Goal: Use online tool/utility: Utilize a website feature to perform a specific function

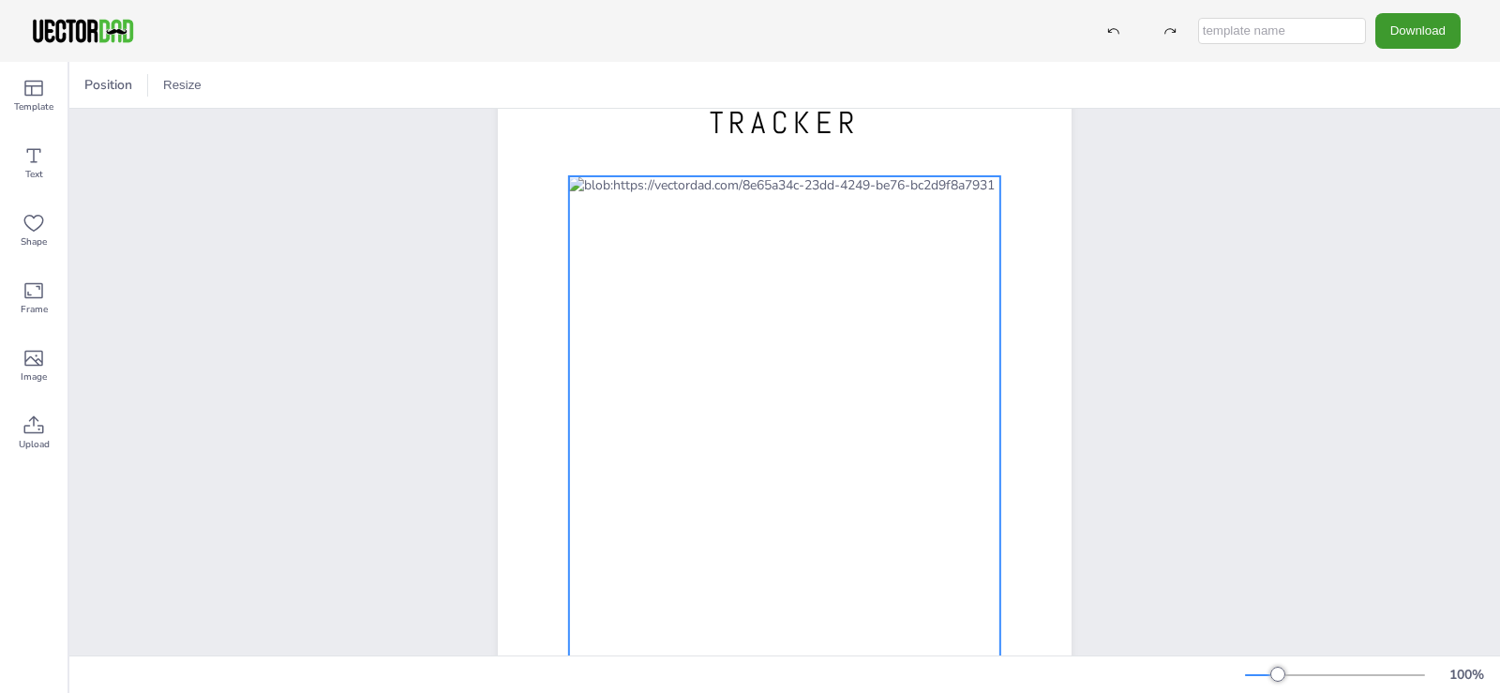
scroll to position [188, 0]
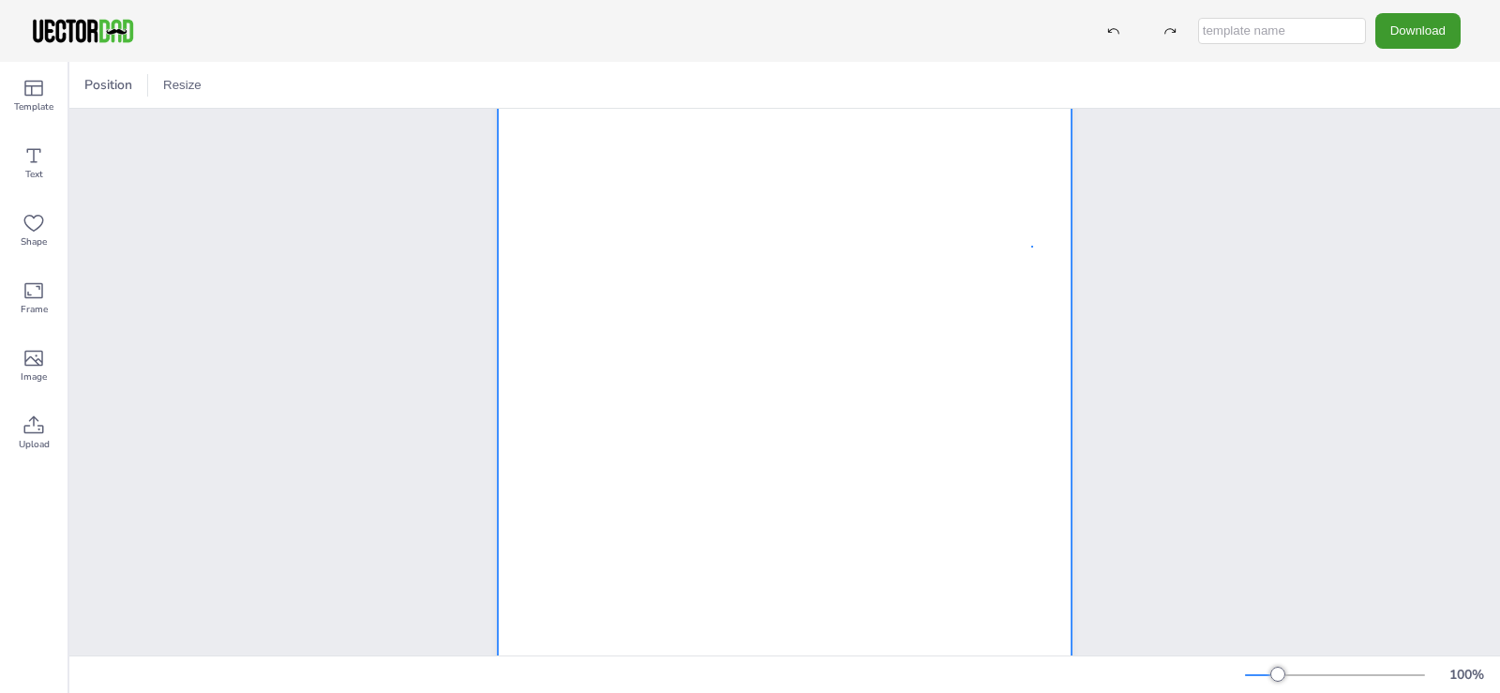
click at [1034, 247] on div at bounding box center [785, 320] width 574 height 742
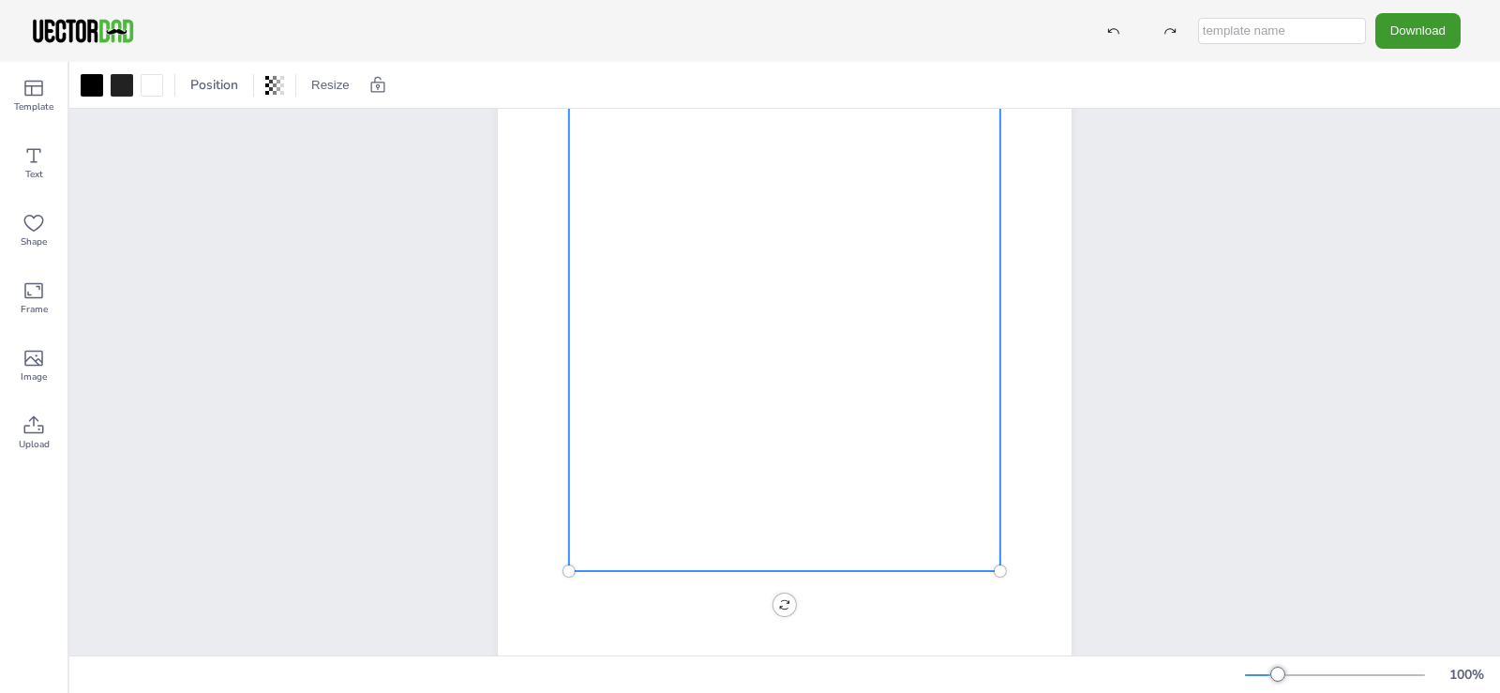
click at [843, 313] on div at bounding box center [784, 327] width 431 height 487
click at [153, 90] on div at bounding box center [152, 85] width 23 height 23
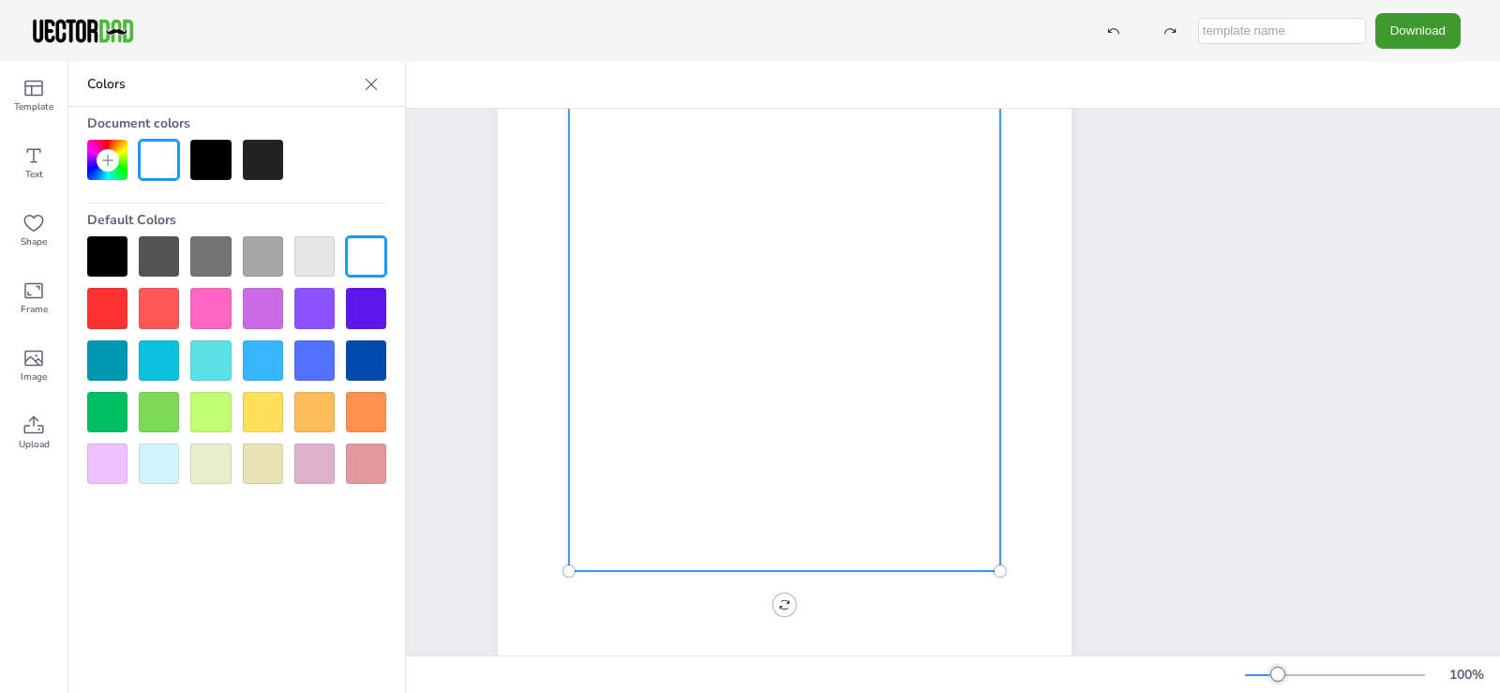
click at [208, 165] on div at bounding box center [210, 160] width 40 height 40
click at [208, 162] on div at bounding box center [210, 160] width 40 height 40
click at [156, 161] on div at bounding box center [159, 160] width 40 height 40
click at [879, 241] on div at bounding box center [784, 327] width 431 height 487
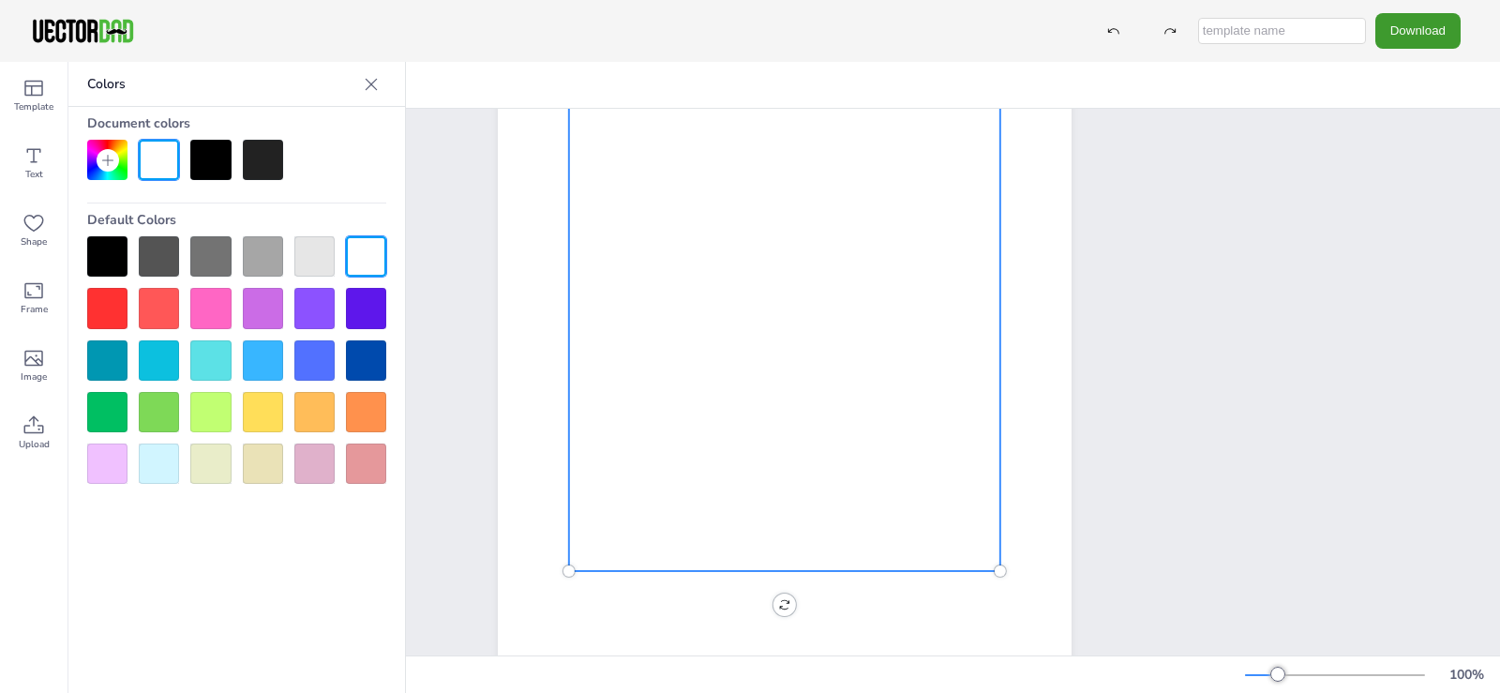
click at [879, 241] on div at bounding box center [784, 327] width 431 height 487
click at [877, 240] on div at bounding box center [784, 327] width 431 height 487
click at [368, 85] on icon at bounding box center [371, 84] width 19 height 19
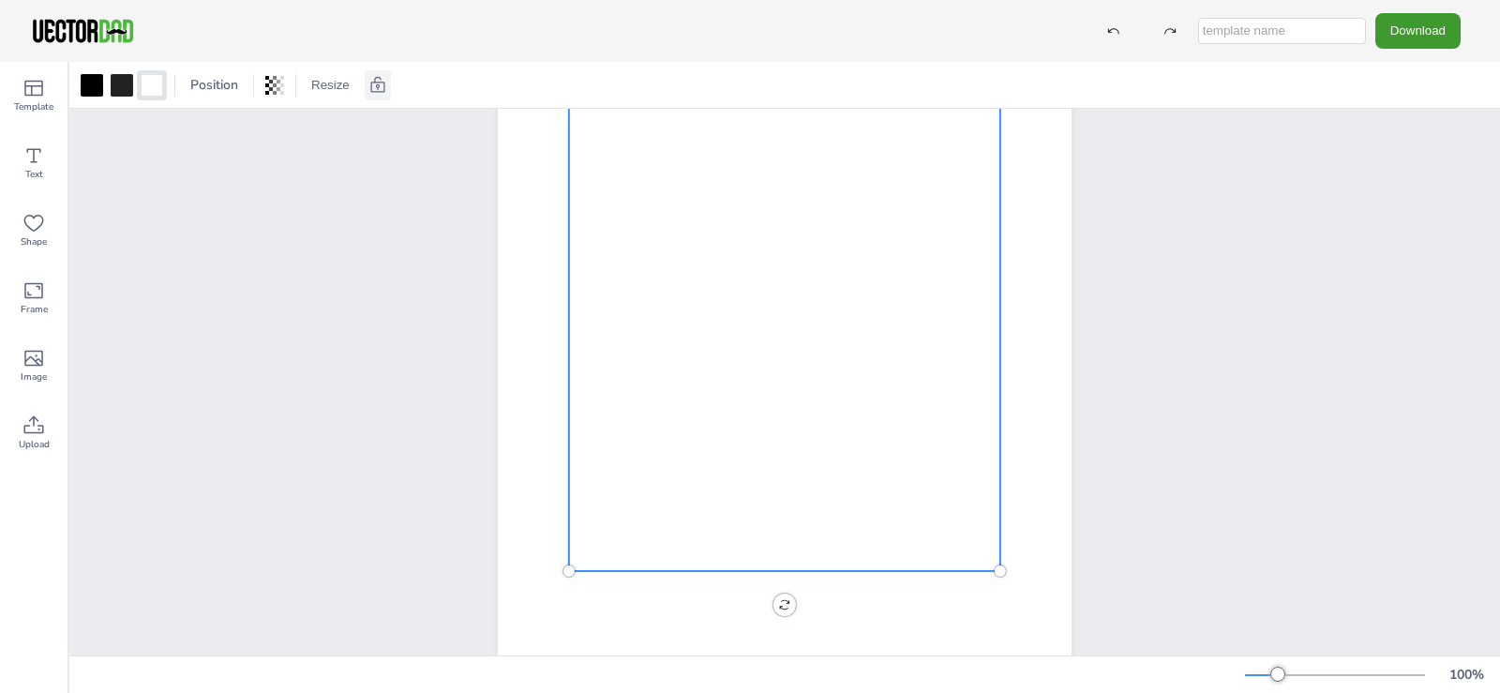
click at [373, 82] on icon at bounding box center [377, 84] width 14 height 16
click at [839, 300] on div at bounding box center [784, 327] width 431 height 487
click at [786, 203] on div at bounding box center [784, 327] width 431 height 487
click at [234, 95] on div at bounding box center [230, 85] width 26 height 30
click at [347, 83] on button "Resize" at bounding box center [330, 85] width 53 height 30
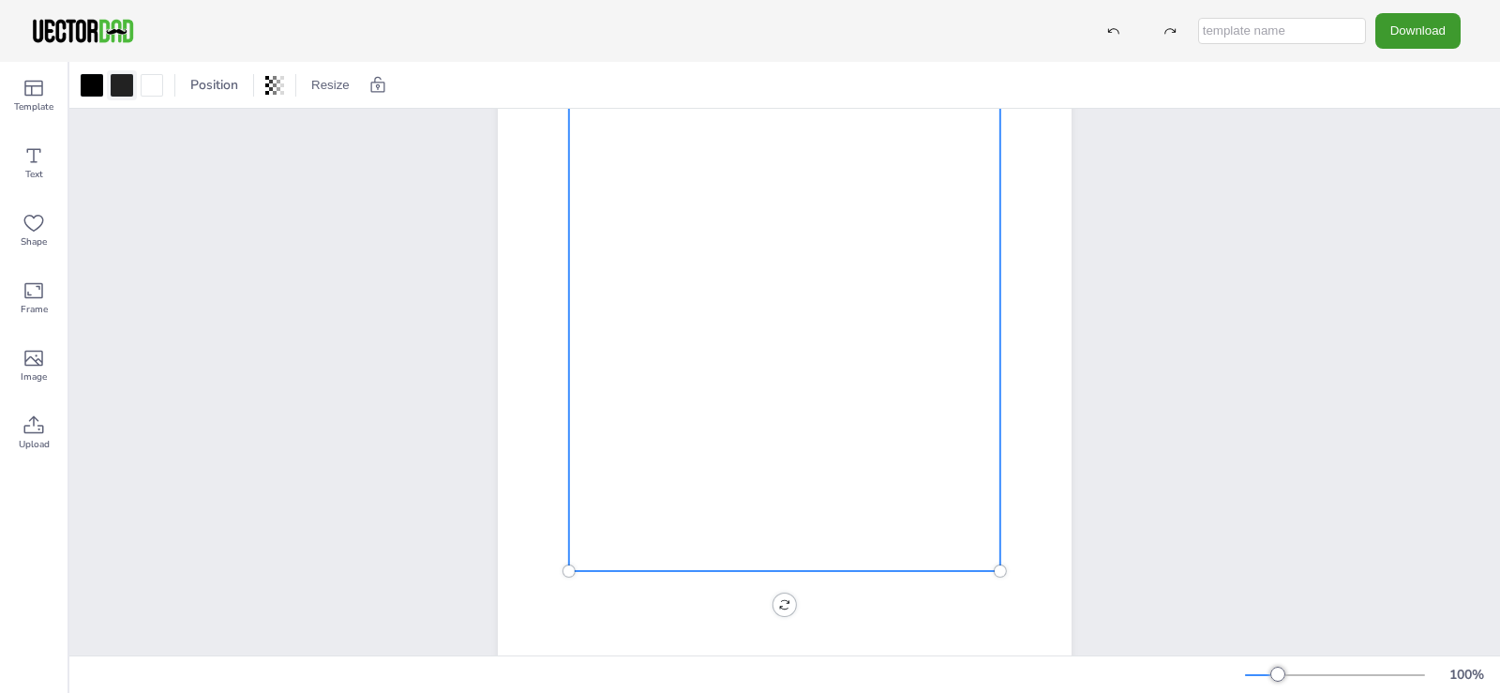
click at [125, 81] on div at bounding box center [122, 85] width 23 height 23
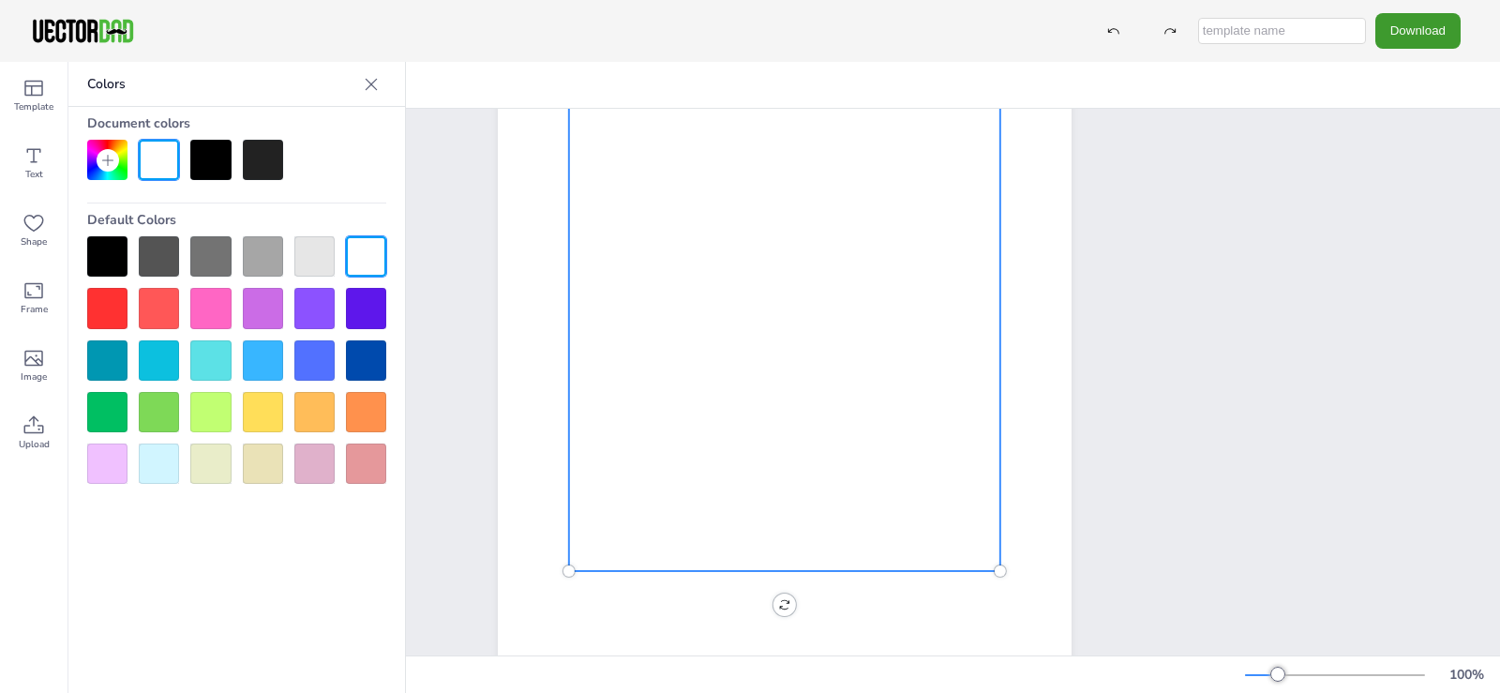
click at [209, 158] on div at bounding box center [210, 160] width 40 height 40
click at [110, 257] on div at bounding box center [107, 256] width 40 height 40
click at [100, 255] on div at bounding box center [107, 256] width 40 height 40
click at [203, 158] on div at bounding box center [210, 160] width 40 height 40
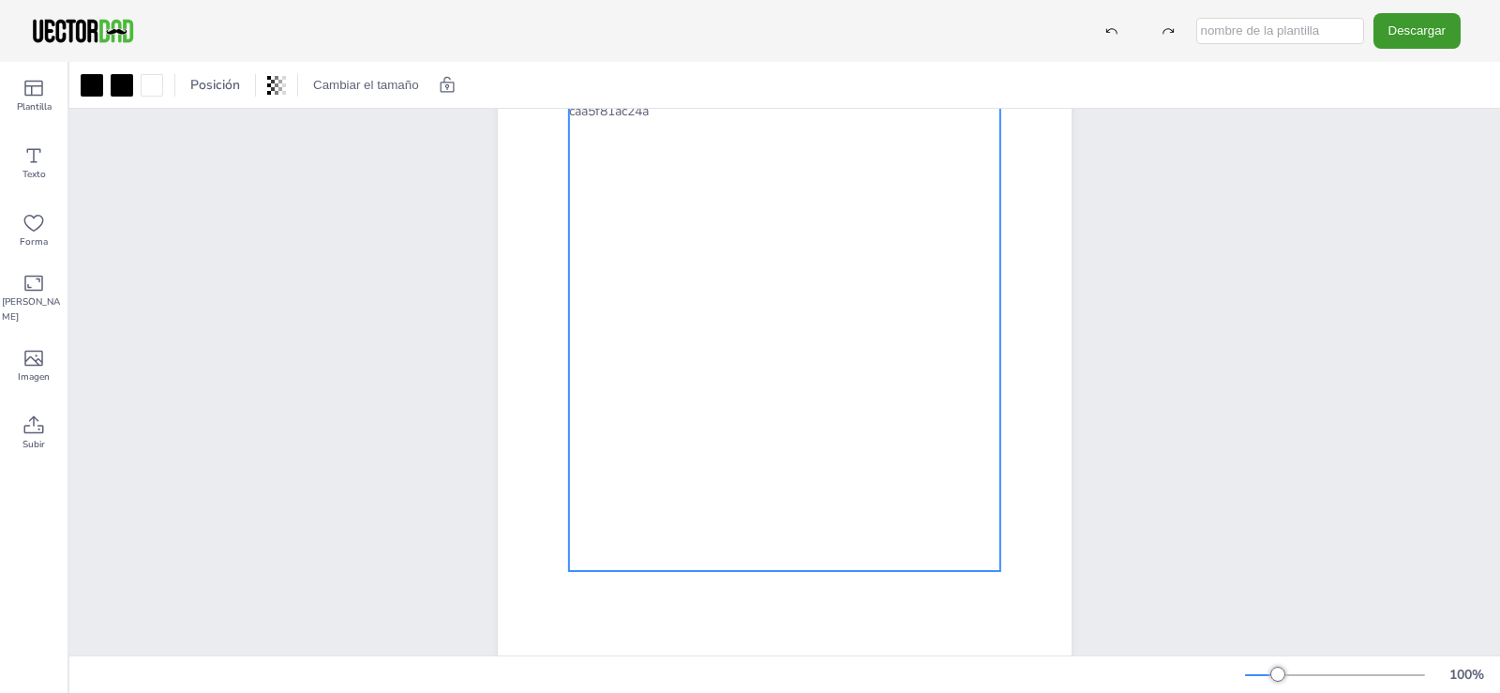
click at [908, 420] on div at bounding box center [784, 327] width 431 height 487
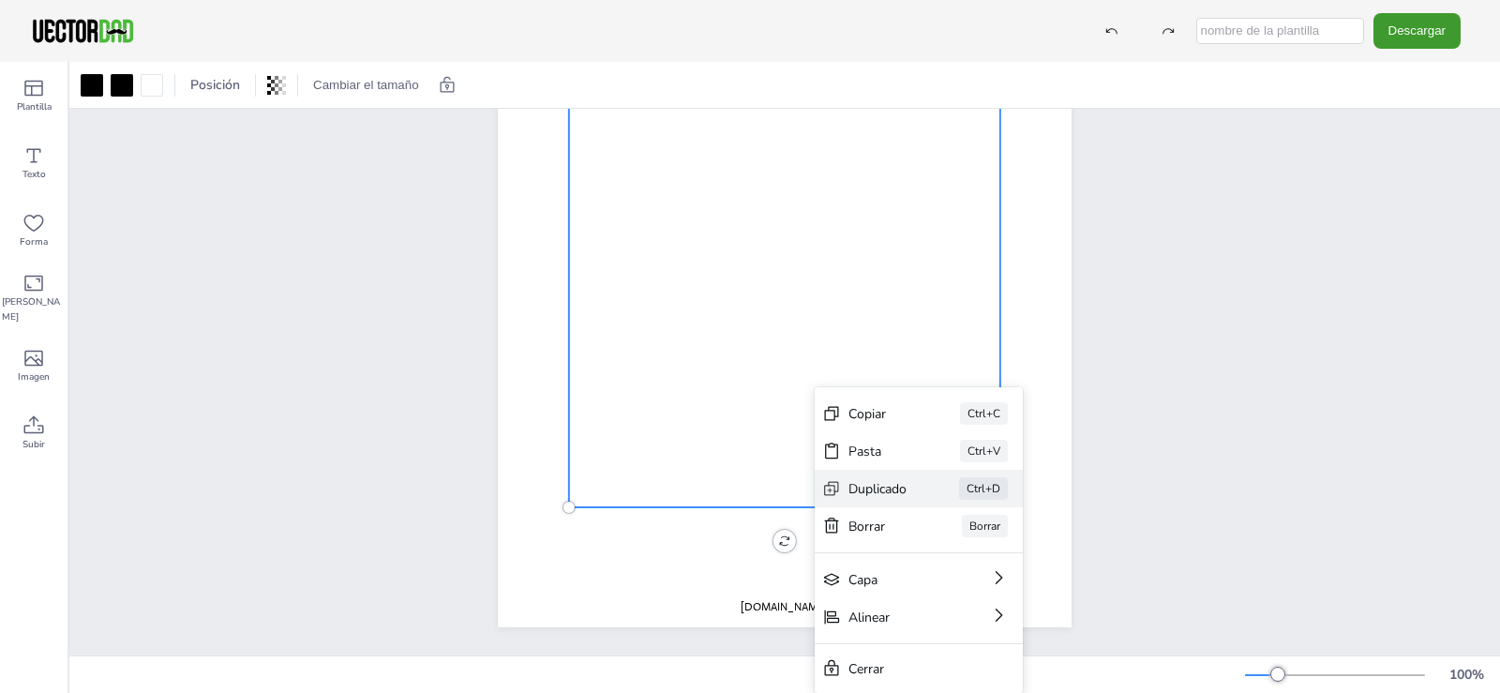
scroll to position [265, 0]
click at [979, 415] on font "Ctrl+C" at bounding box center [984, 413] width 33 height 15
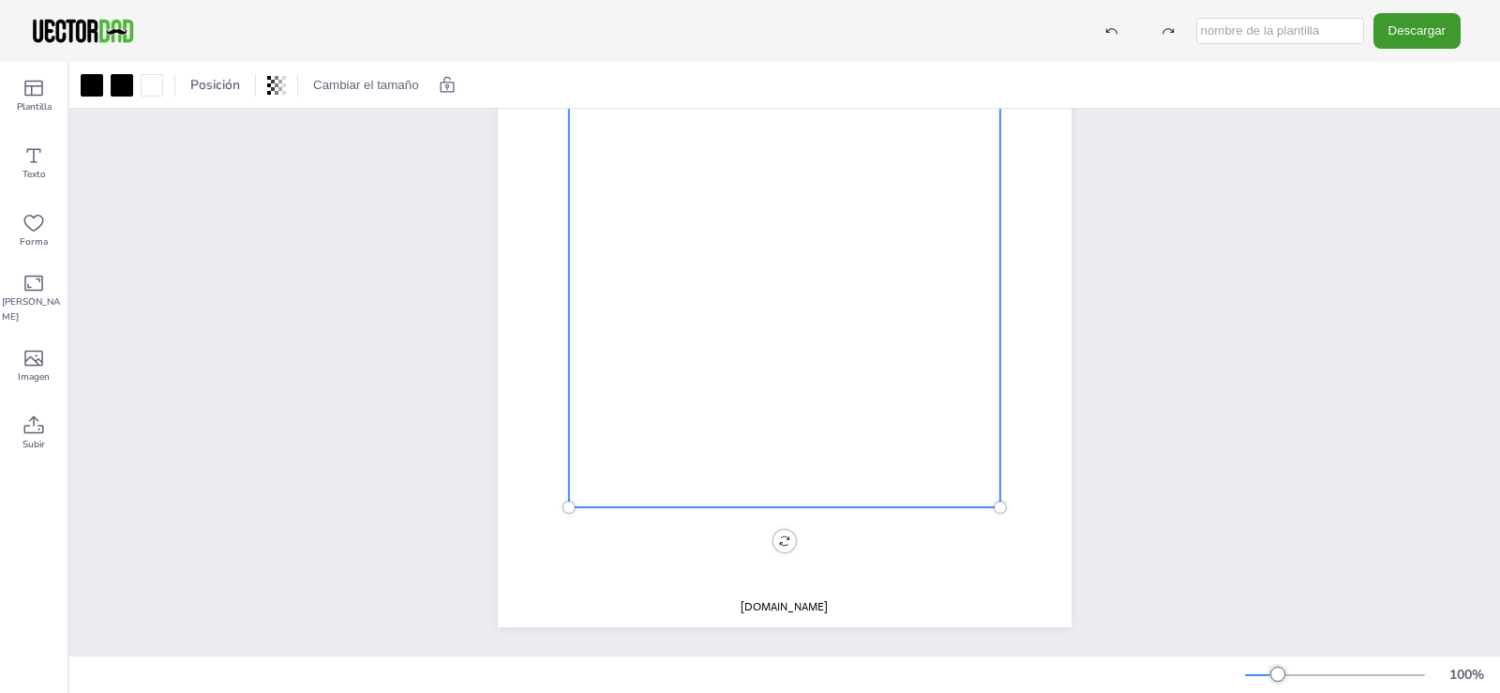
click at [654, 267] on div at bounding box center [784, 264] width 431 height 487
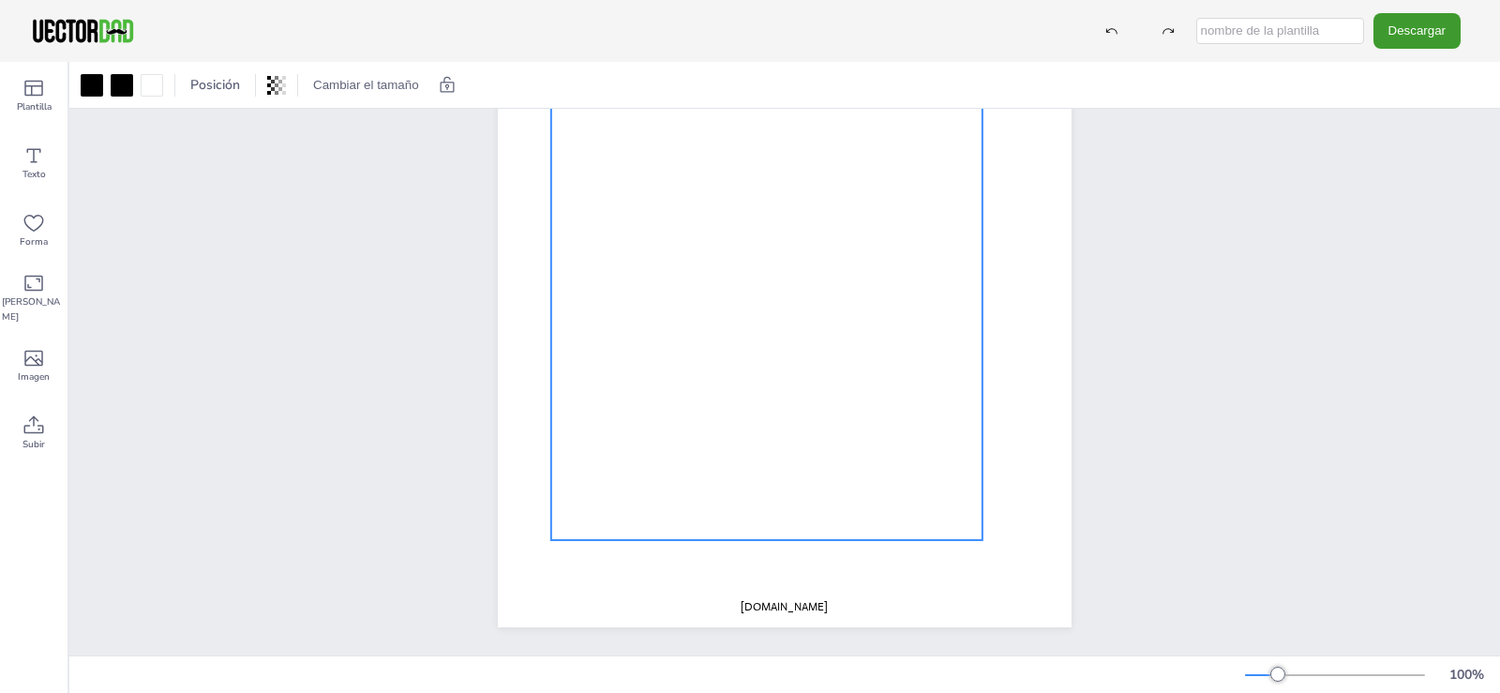
drag, startPoint x: 654, startPoint y: 267, endPoint x: 636, endPoint y: 301, distance: 38.6
click at [636, 301] on div at bounding box center [766, 296] width 431 height 487
click at [33, 233] on icon at bounding box center [34, 223] width 23 height 23
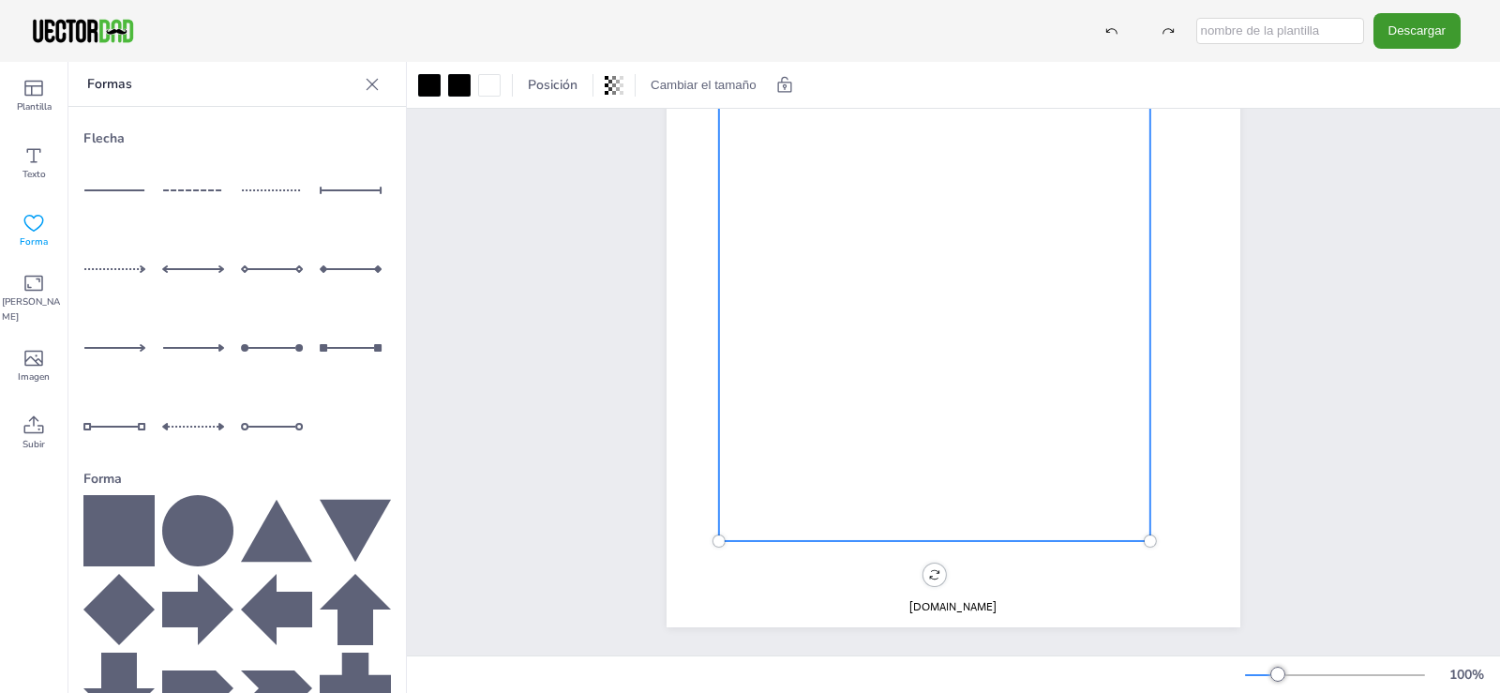
scroll to position [172, 0]
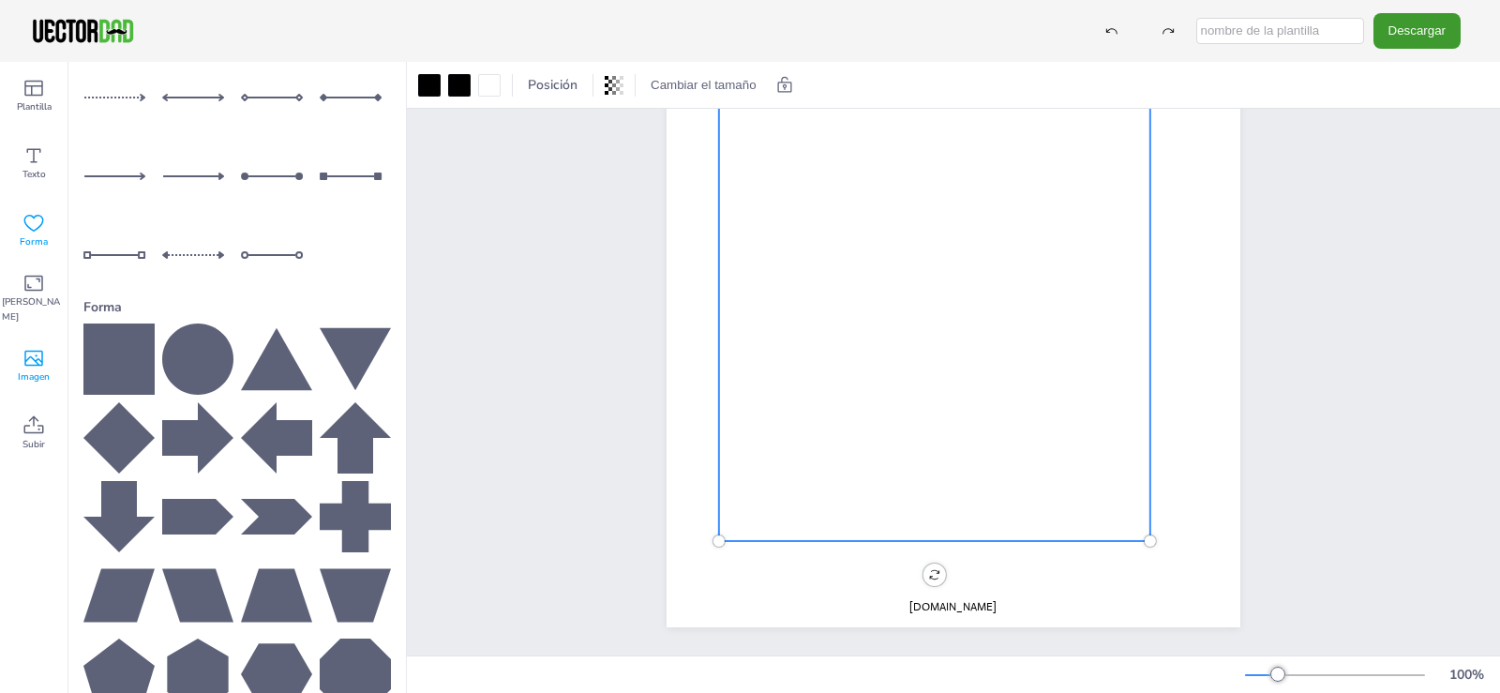
click at [32, 378] on font "Imagen" at bounding box center [34, 376] width 32 height 13
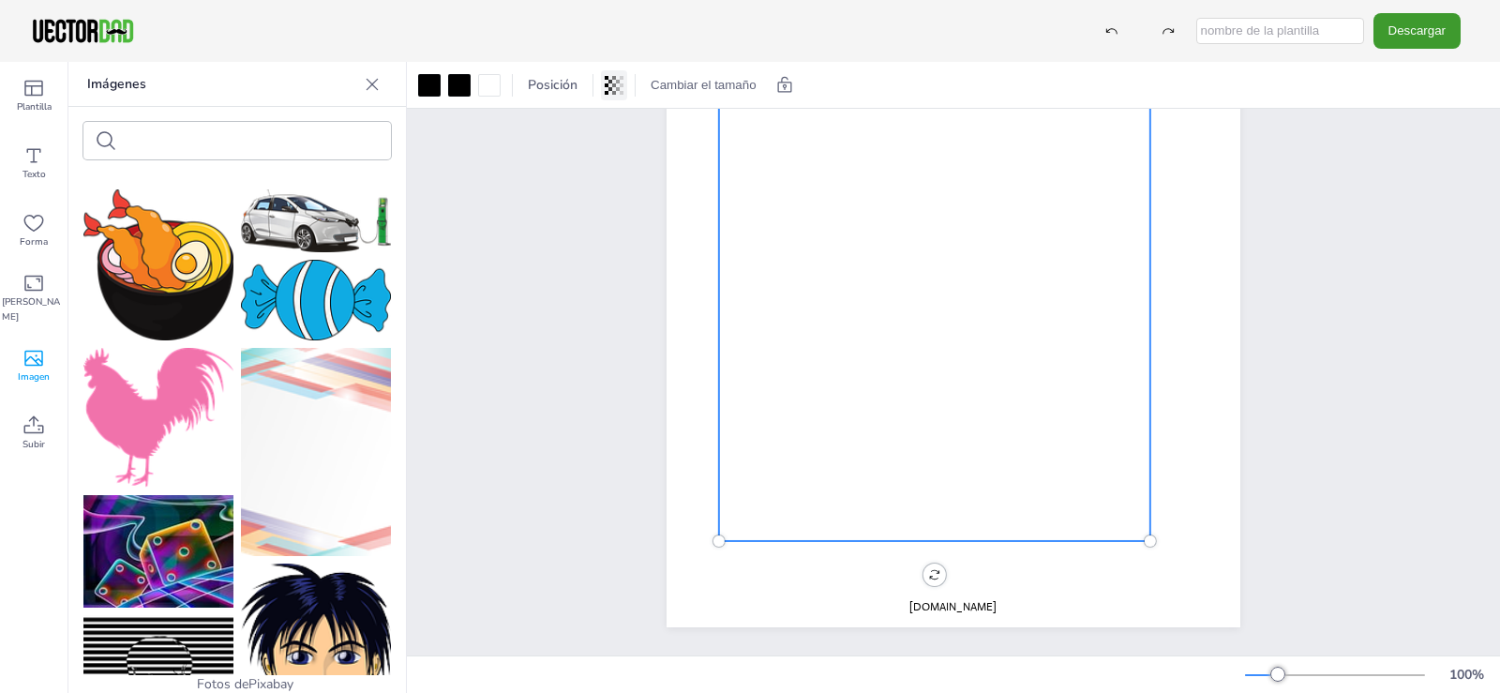
click at [611, 90] on icon at bounding box center [610, 85] width 4 height 11
click at [557, 85] on font "Posición" at bounding box center [553, 85] width 50 height 18
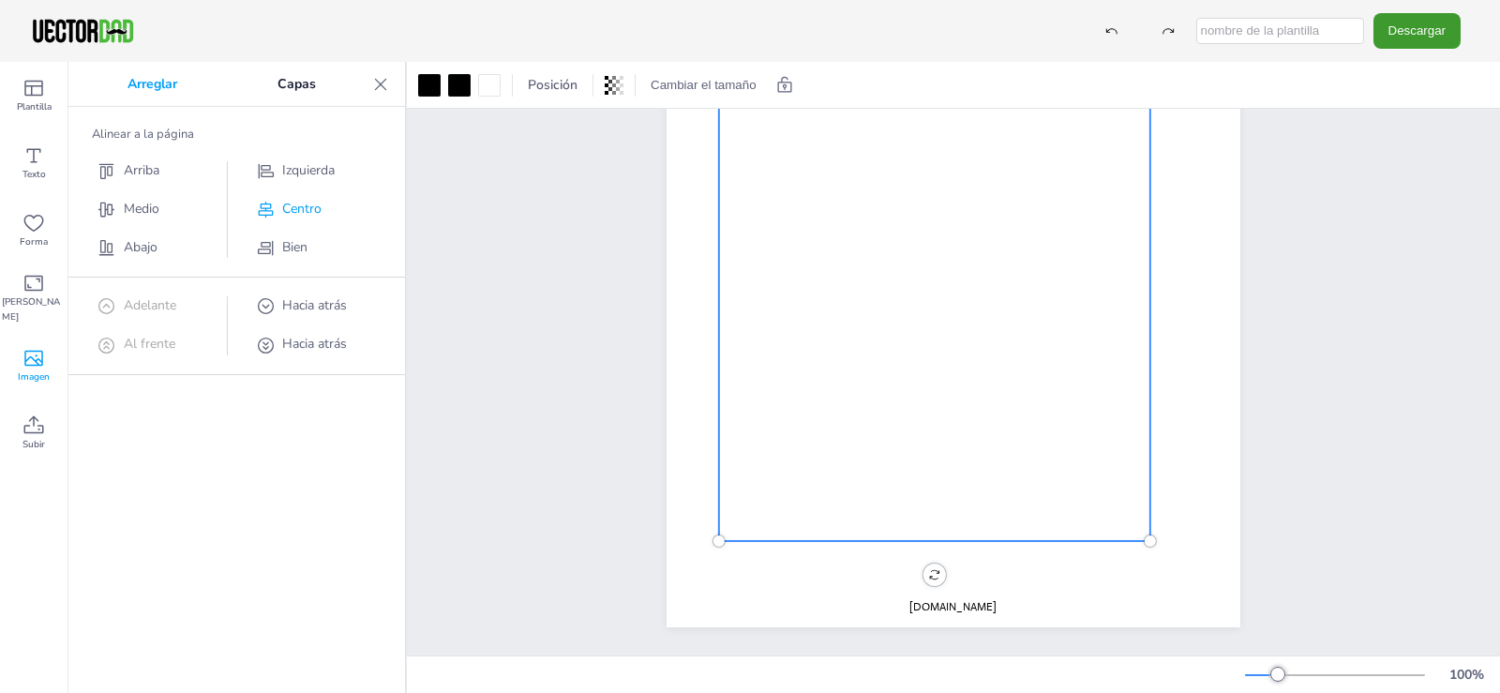
click at [301, 209] on font "Centro" at bounding box center [301, 209] width 39 height 18
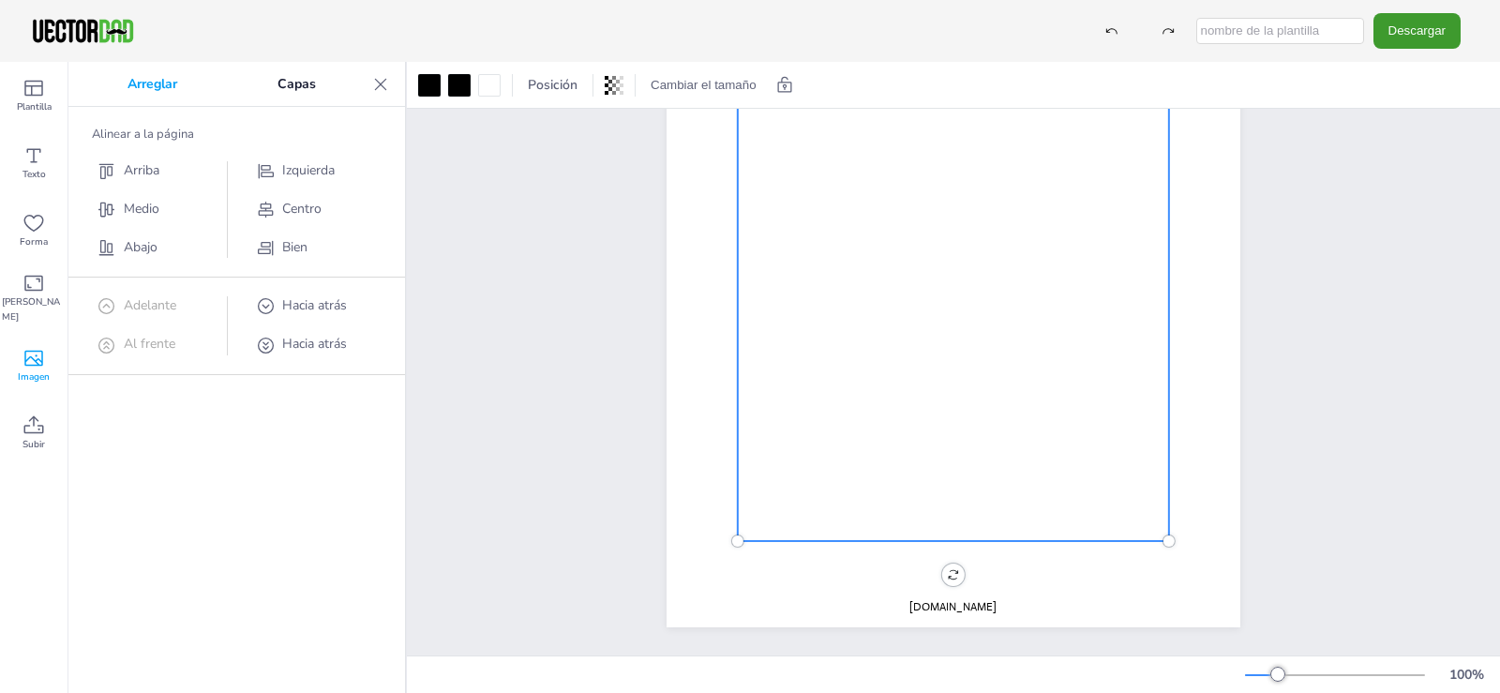
click at [920, 262] on div at bounding box center [953, 297] width 431 height 487
click at [911, 242] on div at bounding box center [953, 297] width 431 height 487
click at [911, 240] on div at bounding box center [953, 297] width 431 height 487
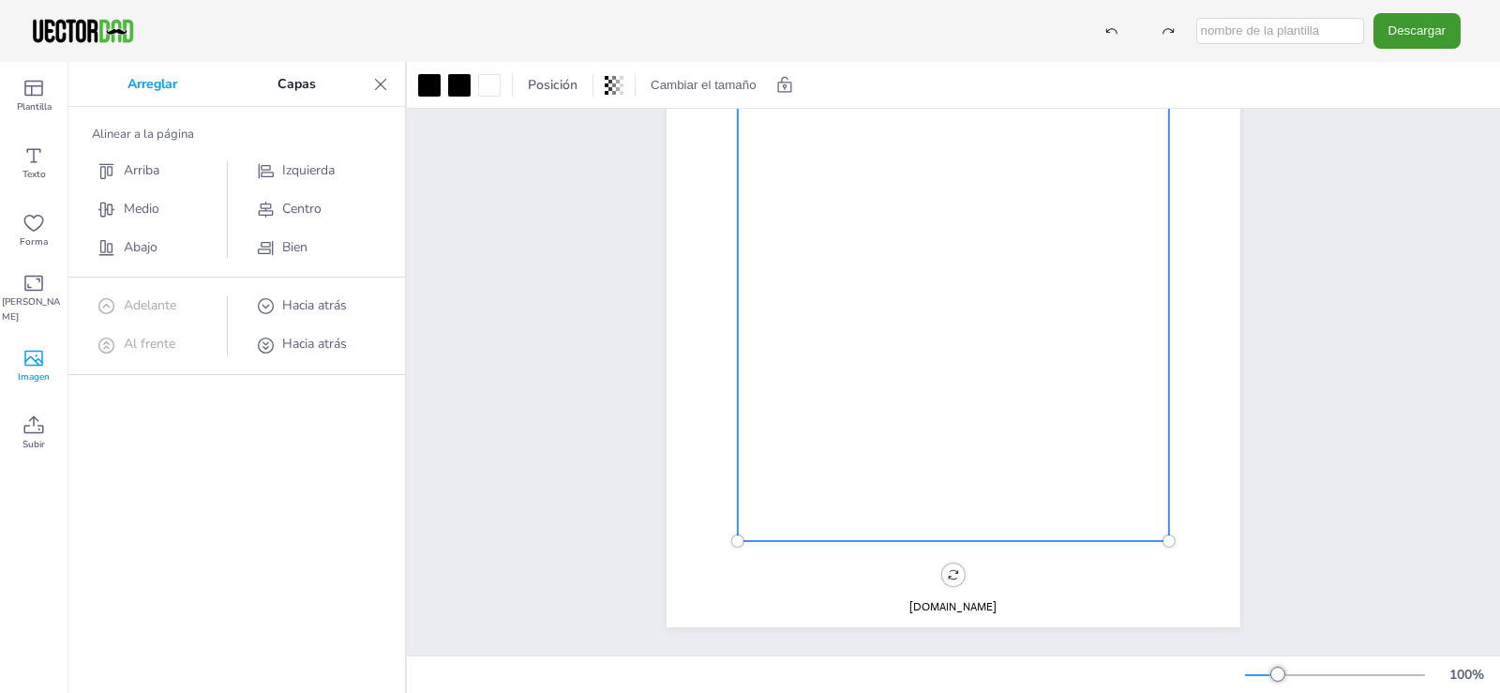
click at [892, 215] on div at bounding box center [953, 297] width 431 height 487
click at [887, 203] on div at bounding box center [953, 297] width 431 height 487
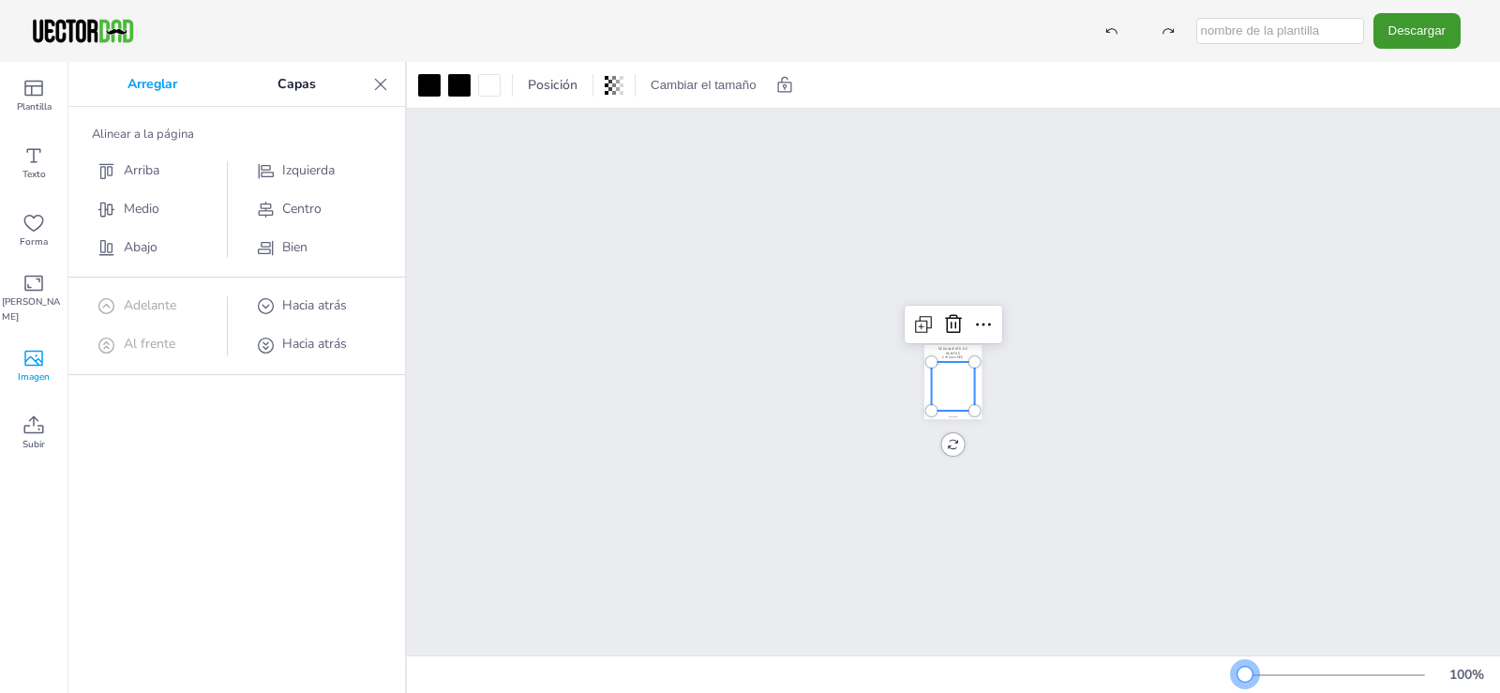
scroll to position [0, 0]
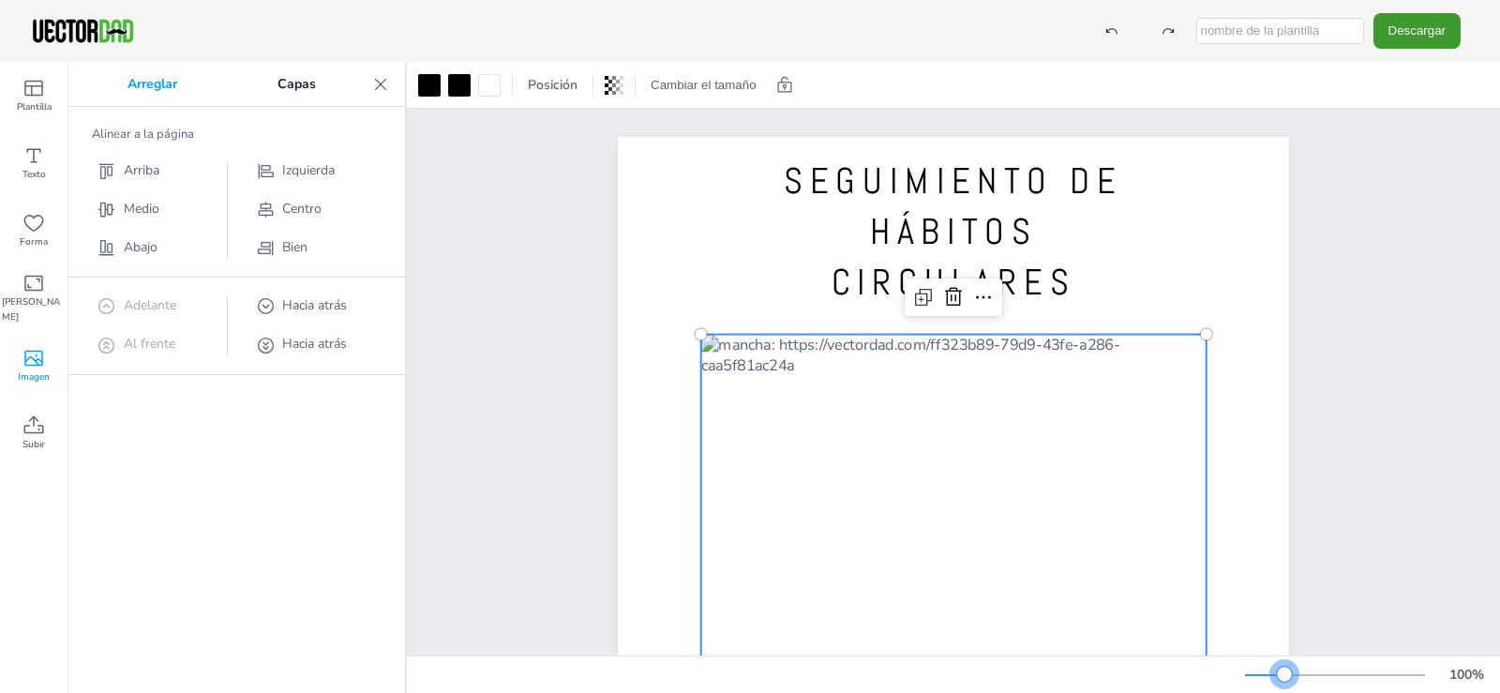
drag, startPoint x: 1278, startPoint y: 676, endPoint x: 1284, endPoint y: 660, distance: 17.2
click at [1284, 660] on div "100 %" at bounding box center [1369, 675] width 248 height 30
click at [1014, 583] on div at bounding box center [953, 619] width 505 height 569
